Goal: Information Seeking & Learning: Learn about a topic

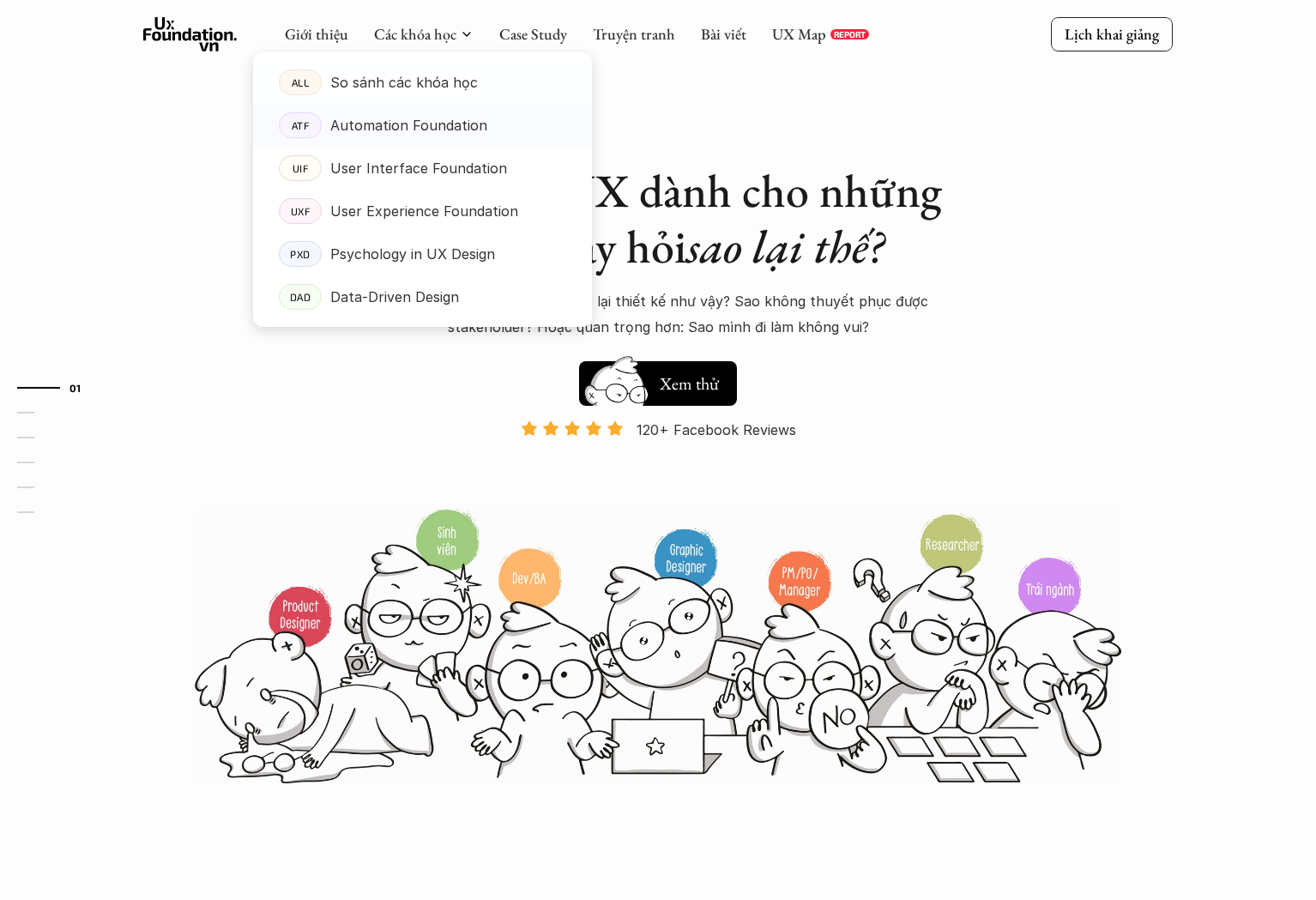
click at [428, 124] on p "Automation Foundation" at bounding box center [409, 125] width 157 height 26
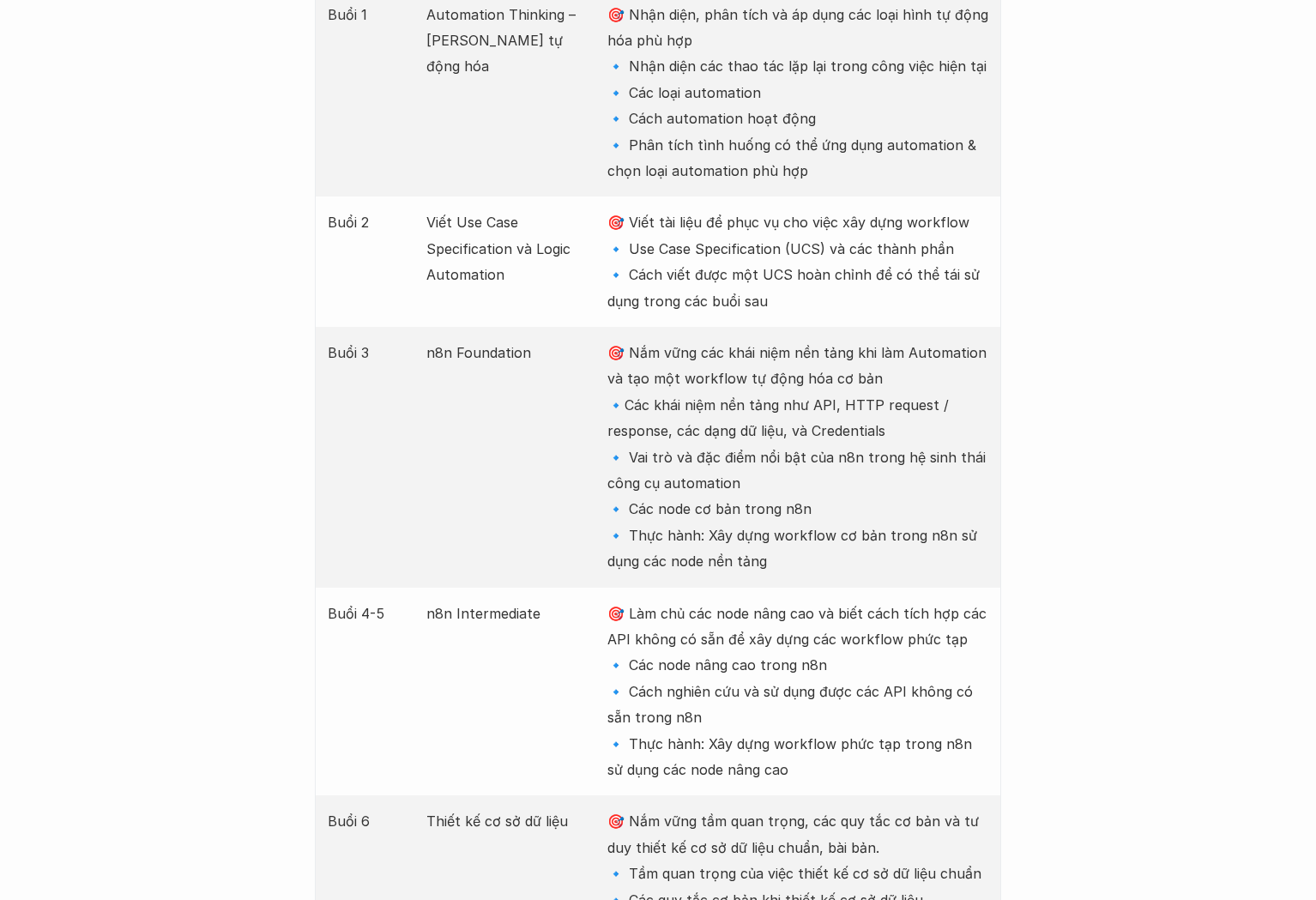
scroll to position [2448, 0]
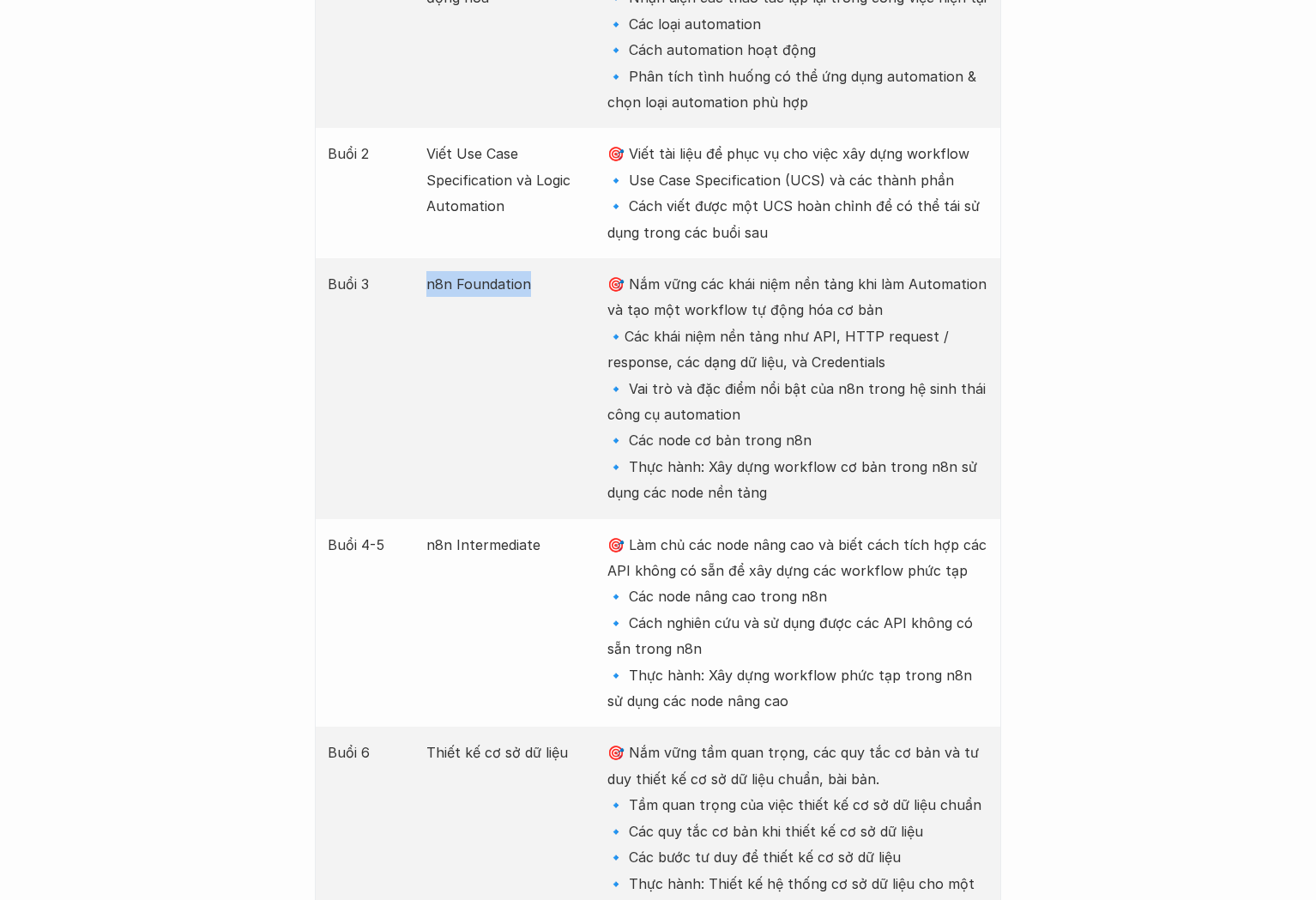
drag, startPoint x: 427, startPoint y: 282, endPoint x: 550, endPoint y: 447, distance: 205.8
click at [544, 436] on div "Buổi 3 n8n Foundation 🎯 Nắm vững các khái niệm nền tảng khi làm Automation và t…" at bounding box center [658, 388] width 687 height 261
click at [572, 637] on div "Buổi 4-5 n8n Intermediate 🎯 Làm chủ các node nâng cao và biết cách tích hợp các…" at bounding box center [658, 623] width 687 height 209
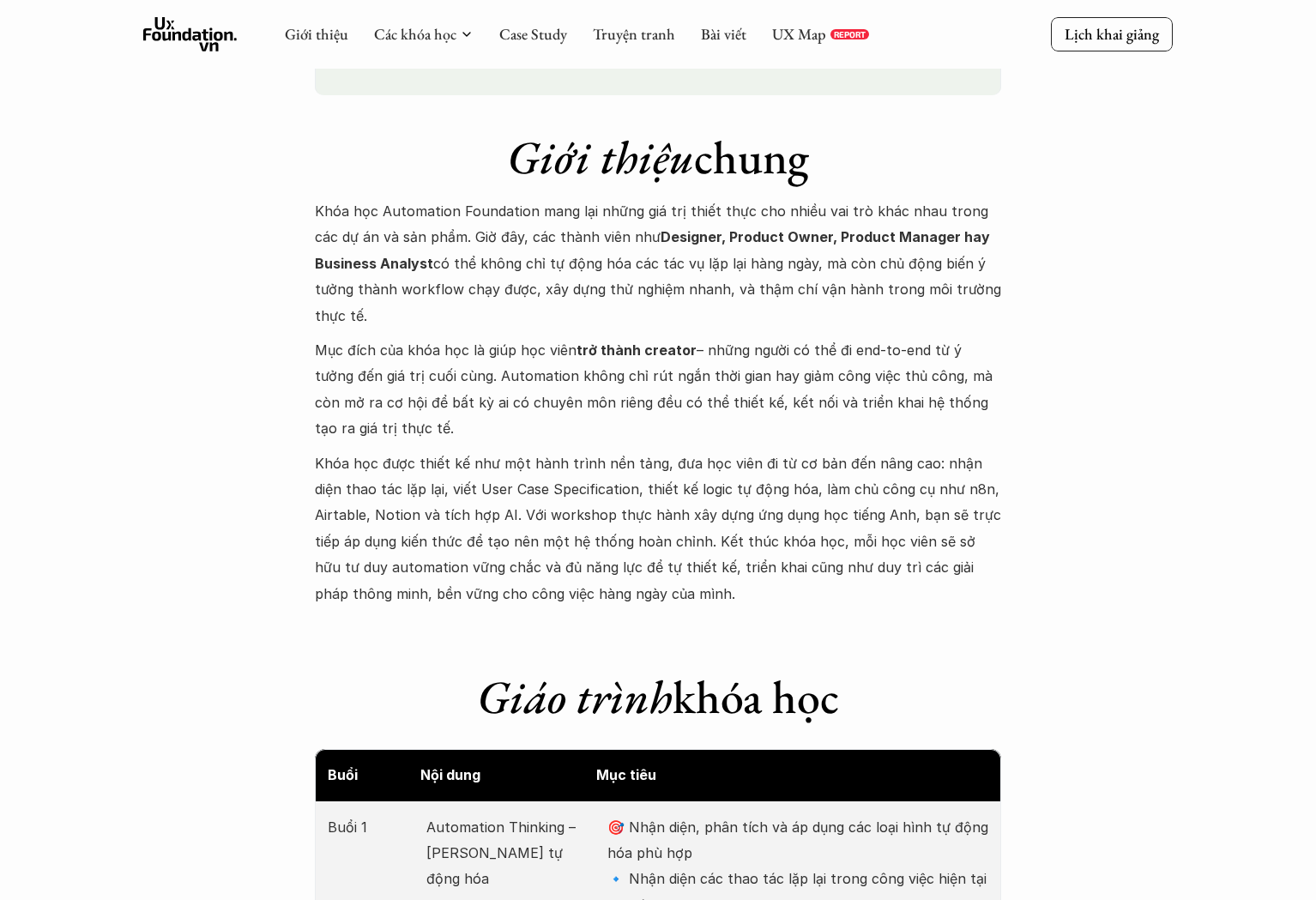
scroll to position [965, 0]
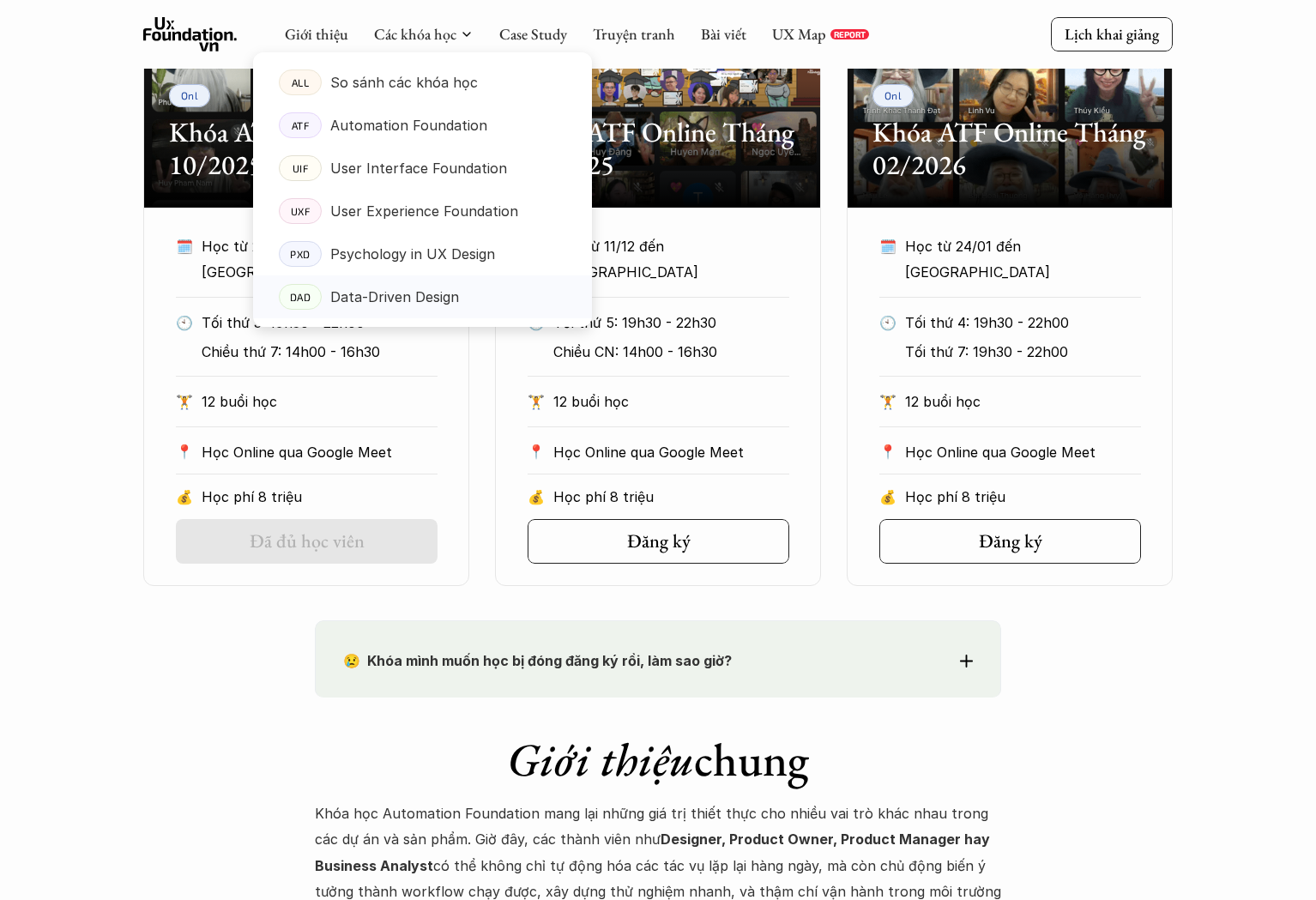
click at [427, 297] on p "Data-Driven Design" at bounding box center [395, 298] width 129 height 26
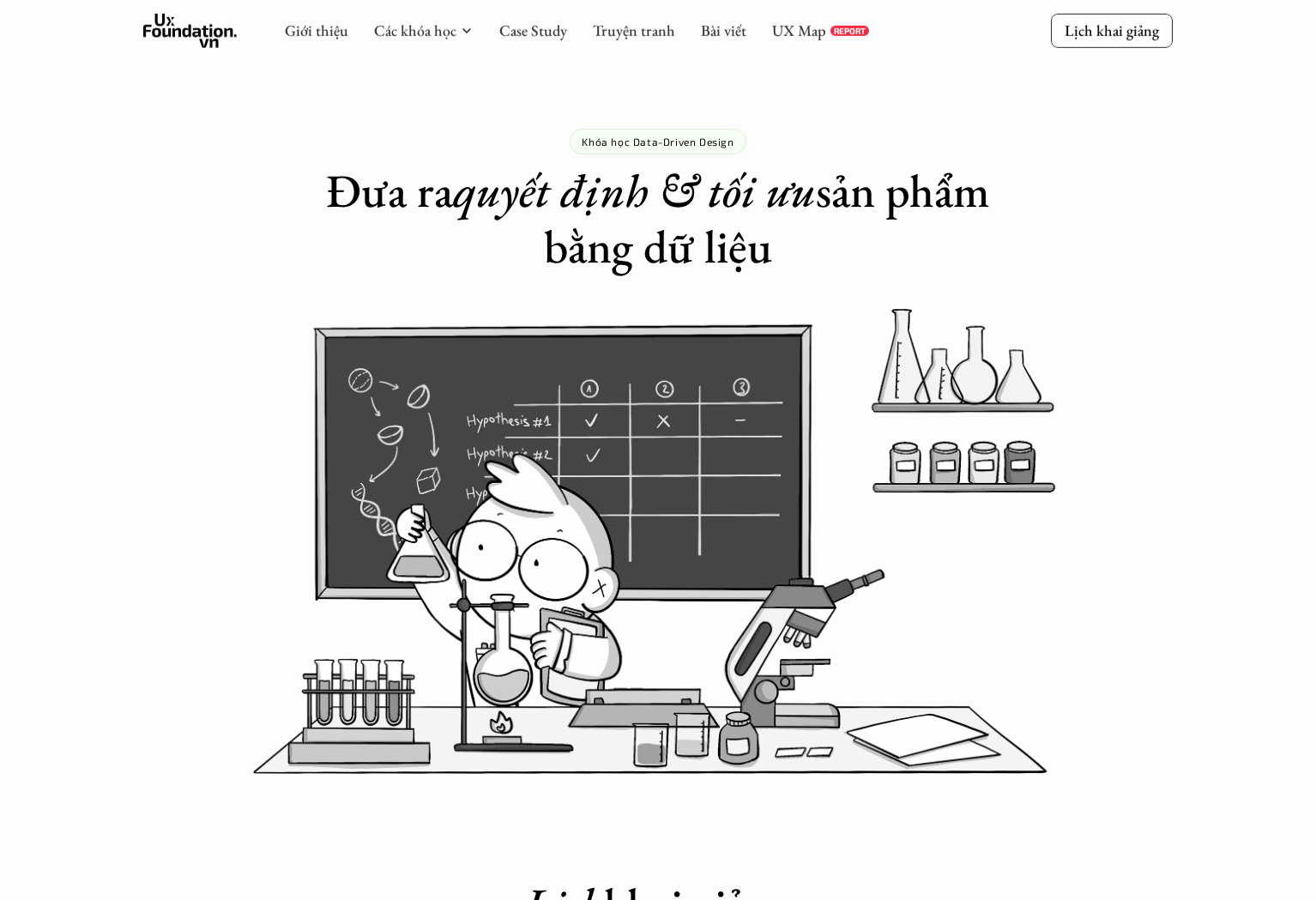
scroll to position [821, 0]
